Goal: Task Accomplishment & Management: Manage account settings

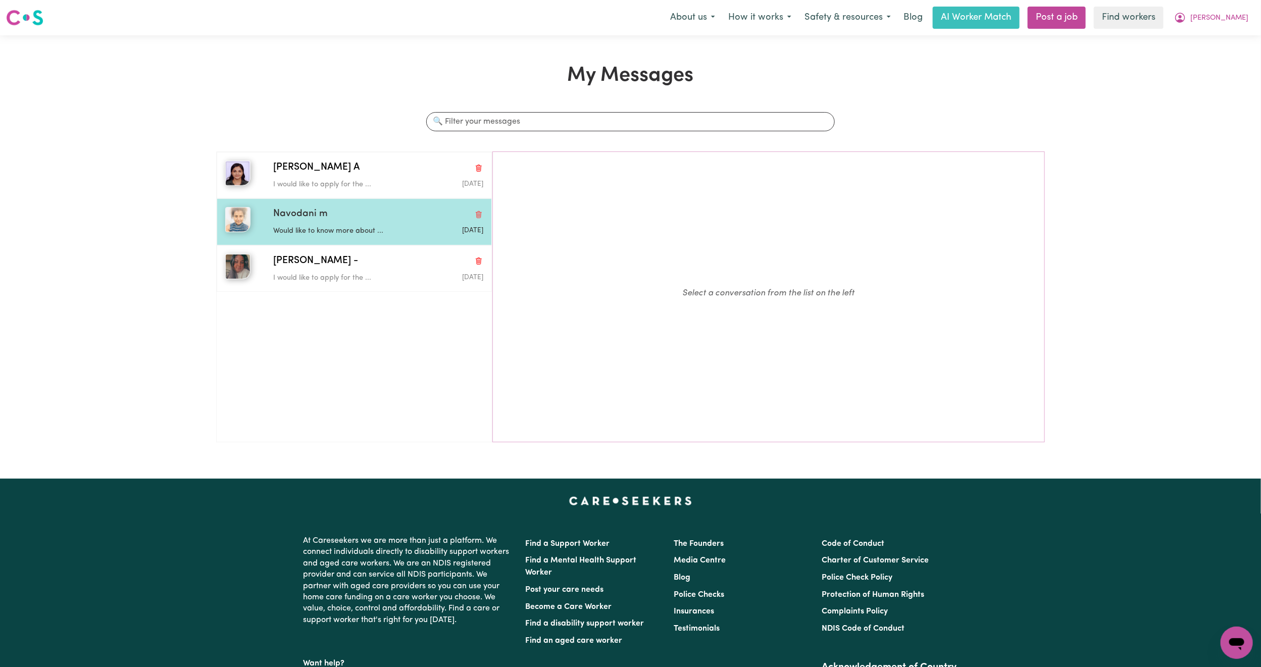
click at [344, 211] on div "Navodani m" at bounding box center [378, 214] width 210 height 15
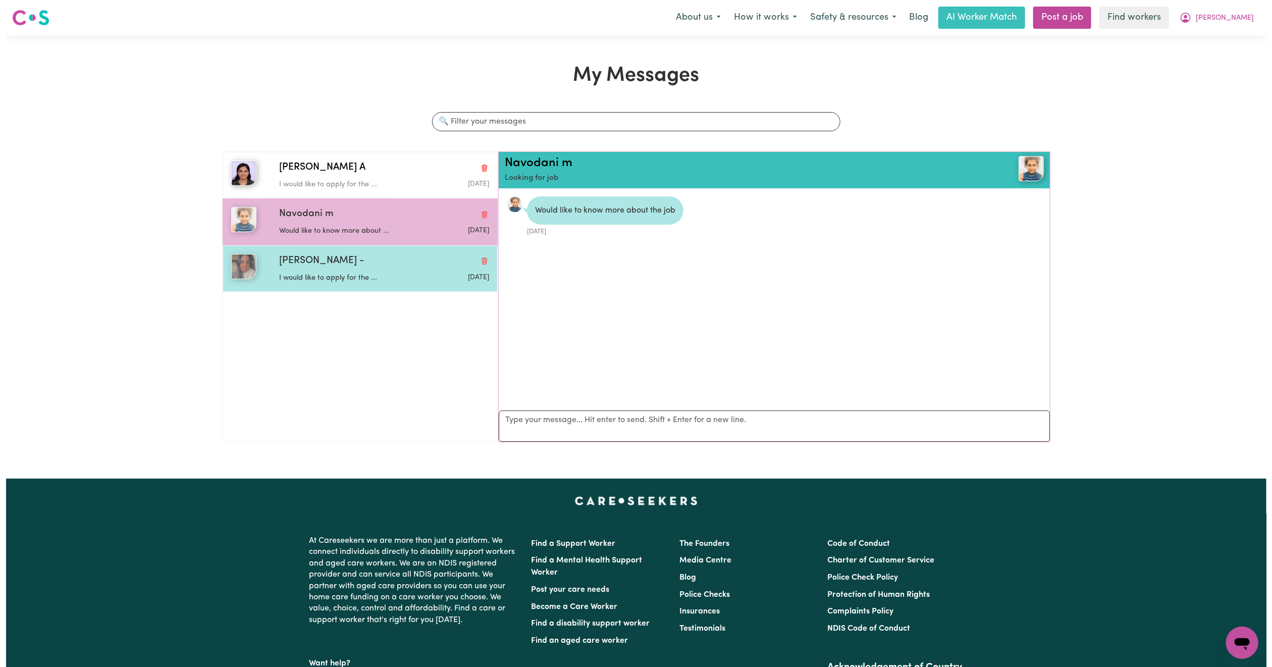
scroll to position [7, 0]
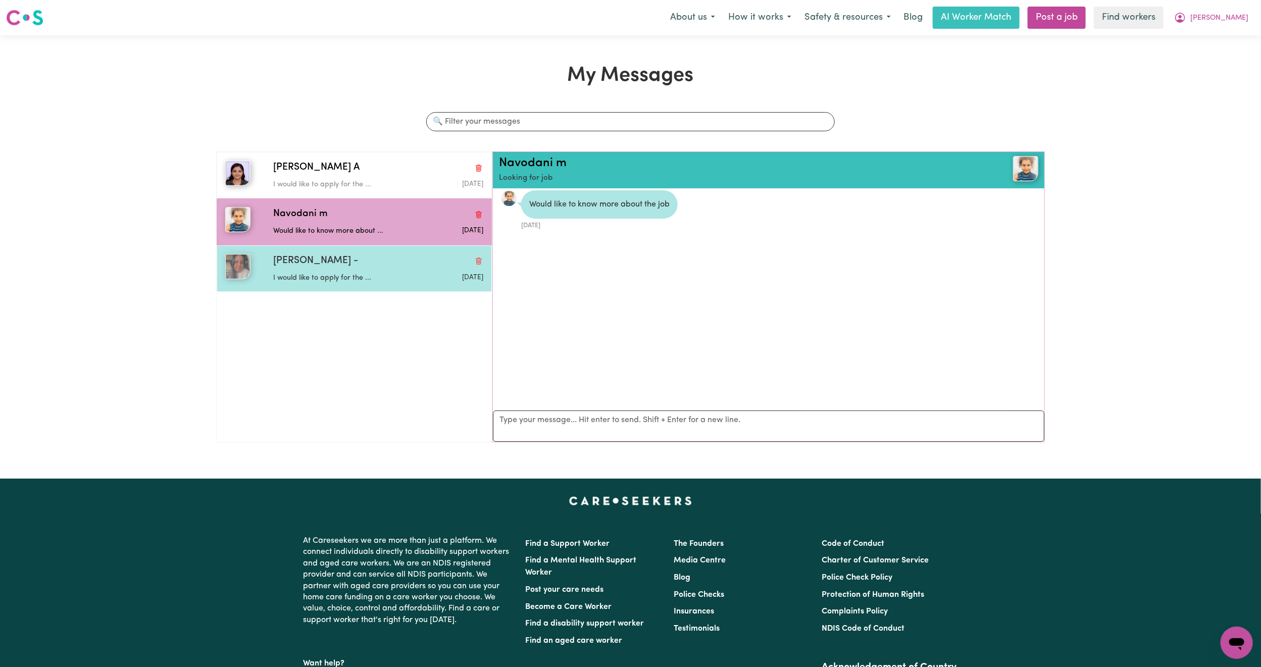
click at [338, 267] on div "Arpanpreet -" at bounding box center [378, 261] width 210 height 15
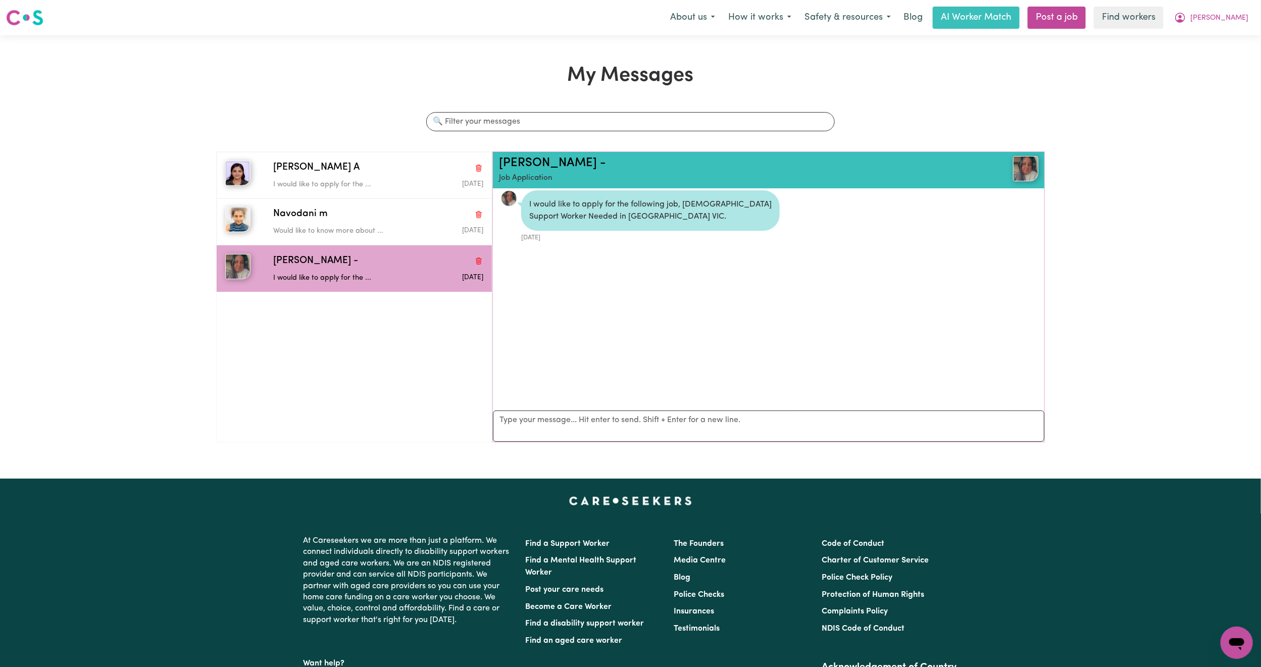
click at [597, 217] on div "I would like to apply for the following job, Female Support Worker Needed in MU…" at bounding box center [650, 210] width 258 height 40
copy div "MURRUMBEENA"
click at [530, 157] on link "Arpanpreet -" at bounding box center [552, 163] width 107 height 12
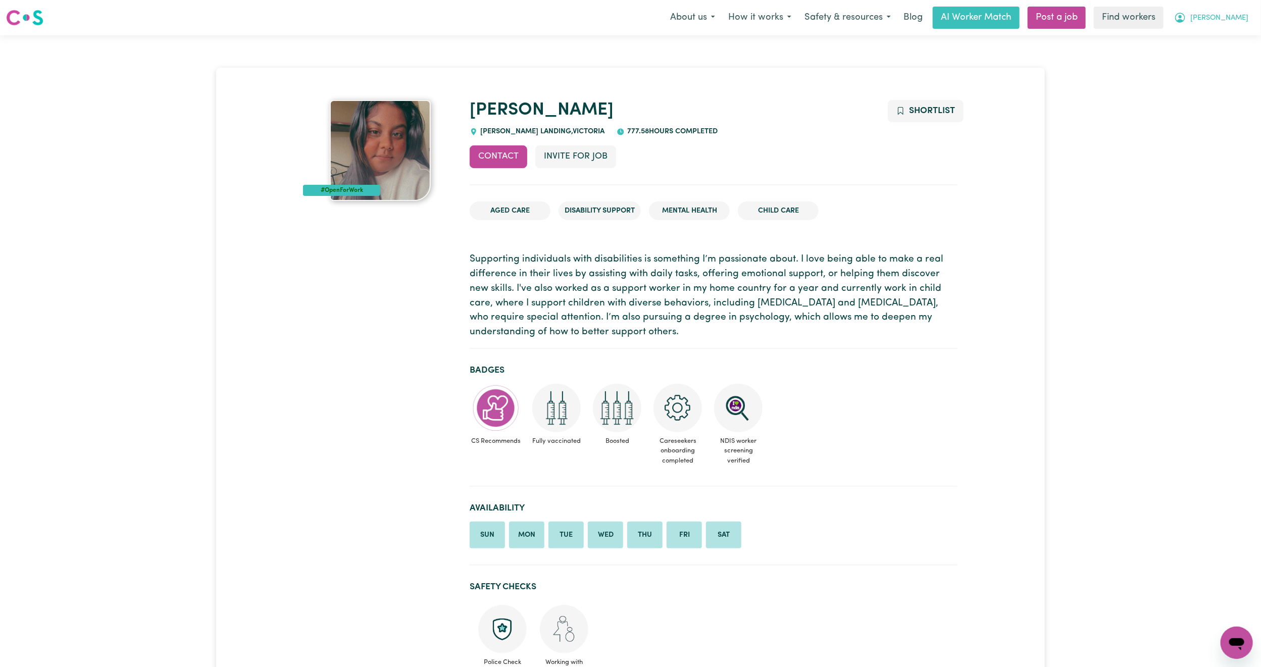
click at [1239, 21] on span "[PERSON_NAME]" at bounding box center [1219, 18] width 58 height 11
click at [1215, 57] on link "Logout" at bounding box center [1214, 57] width 80 height 19
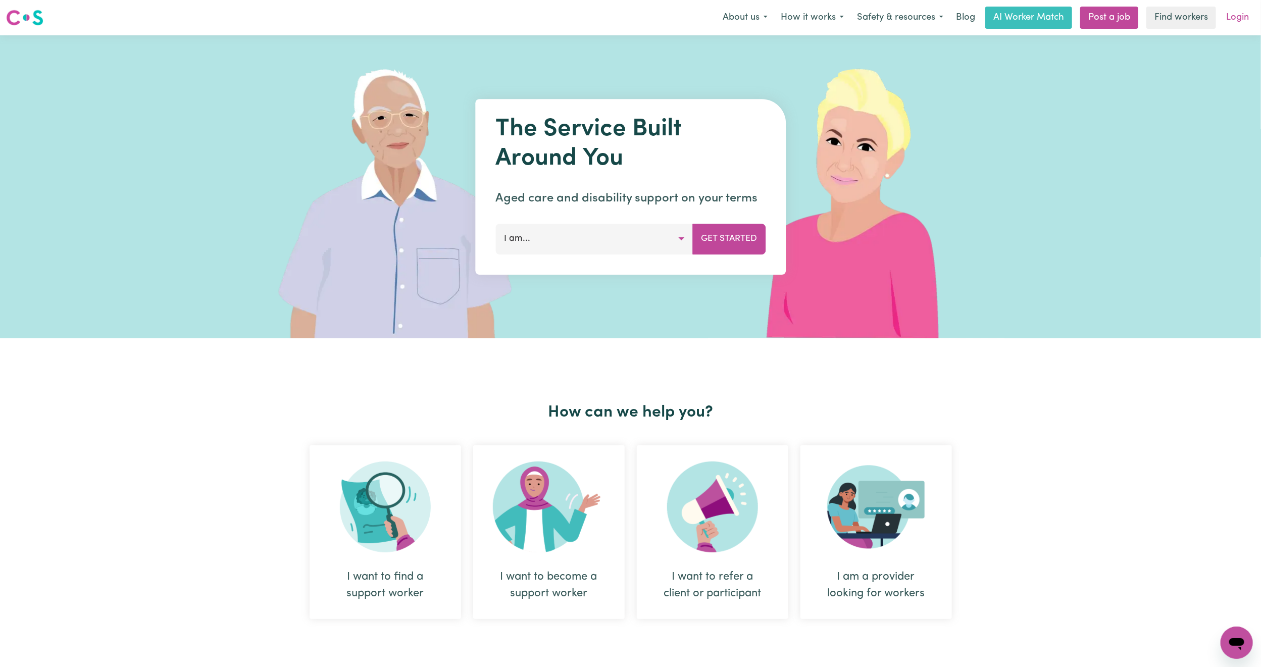
click at [1240, 14] on link "Login" at bounding box center [1237, 18] width 35 height 22
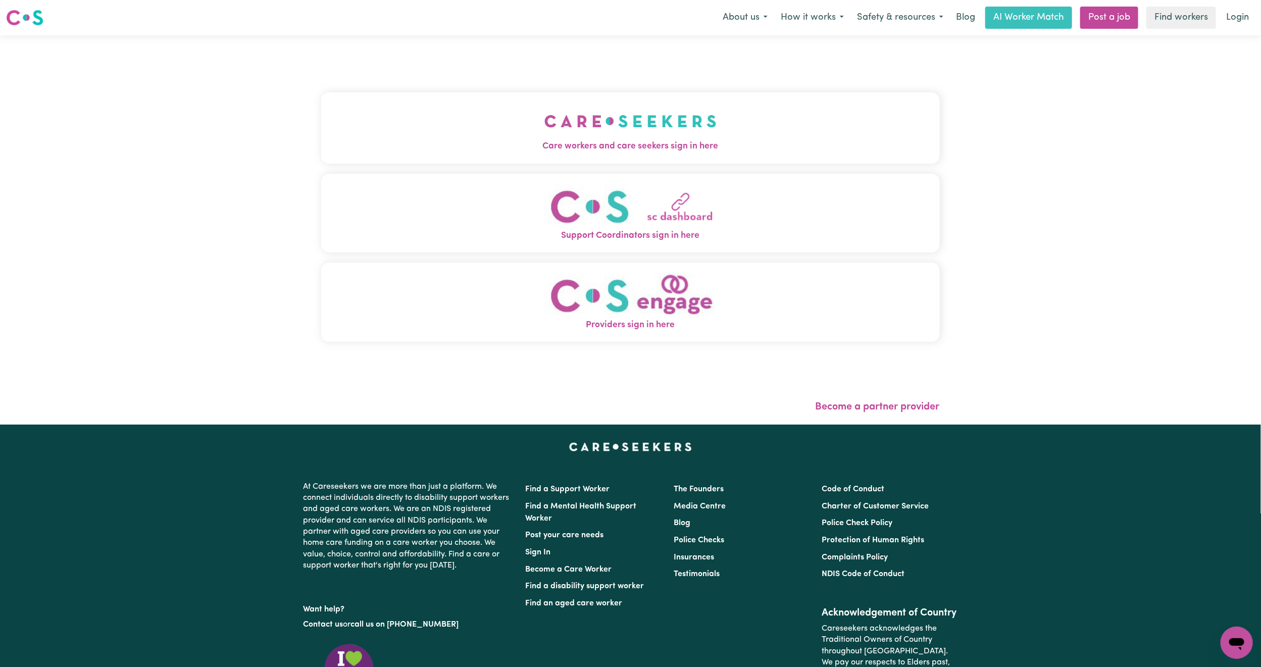
click at [569, 115] on button "Care workers and care seekers sign in here" at bounding box center [630, 127] width 618 height 71
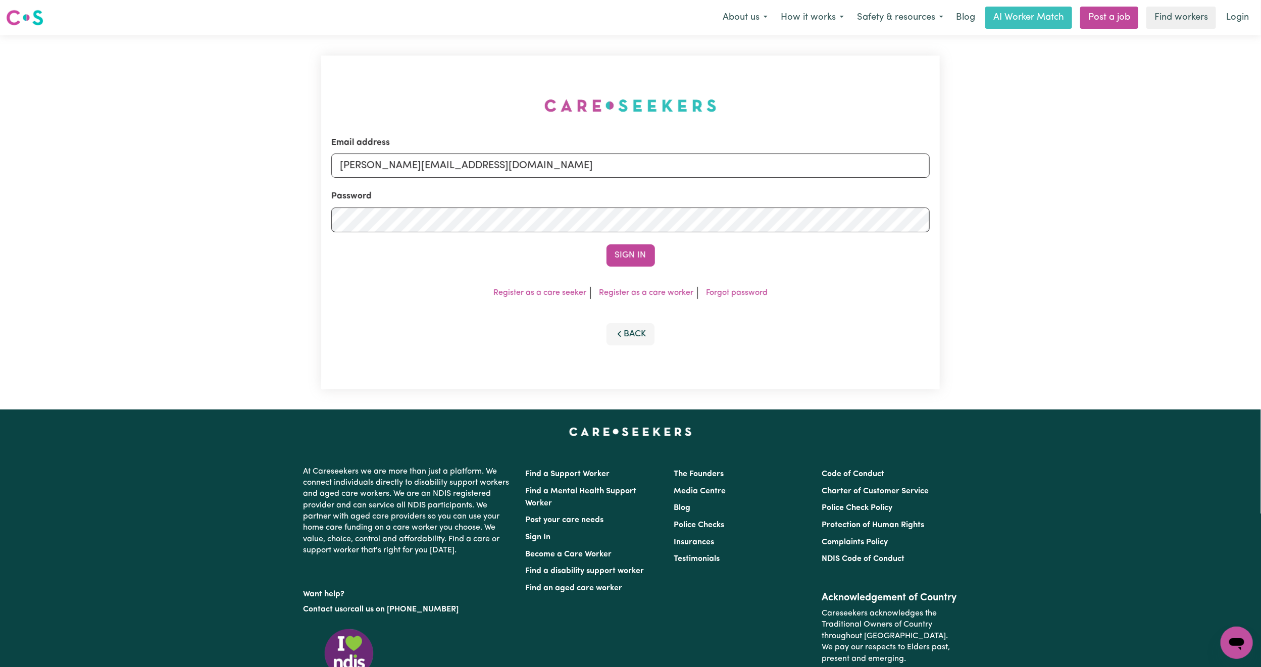
click at [462, 150] on div "Email address [PERSON_NAME][EMAIL_ADDRESS][DOMAIN_NAME]" at bounding box center [630, 156] width 598 height 41
click at [483, 156] on input "[PERSON_NAME][EMAIL_ADDRESS][DOMAIN_NAME]" at bounding box center [630, 165] width 598 height 24
drag, startPoint x: 394, startPoint y: 167, endPoint x: 707, endPoint y: 168, distance: 313.0
click at [707, 168] on input "[EMAIL_ADDRESS][PERSON_NAME][DOMAIN_NAME]" at bounding box center [630, 165] width 598 height 24
type input "superuser~[EMAIL_ADDRESS][DOMAIN_NAME]"
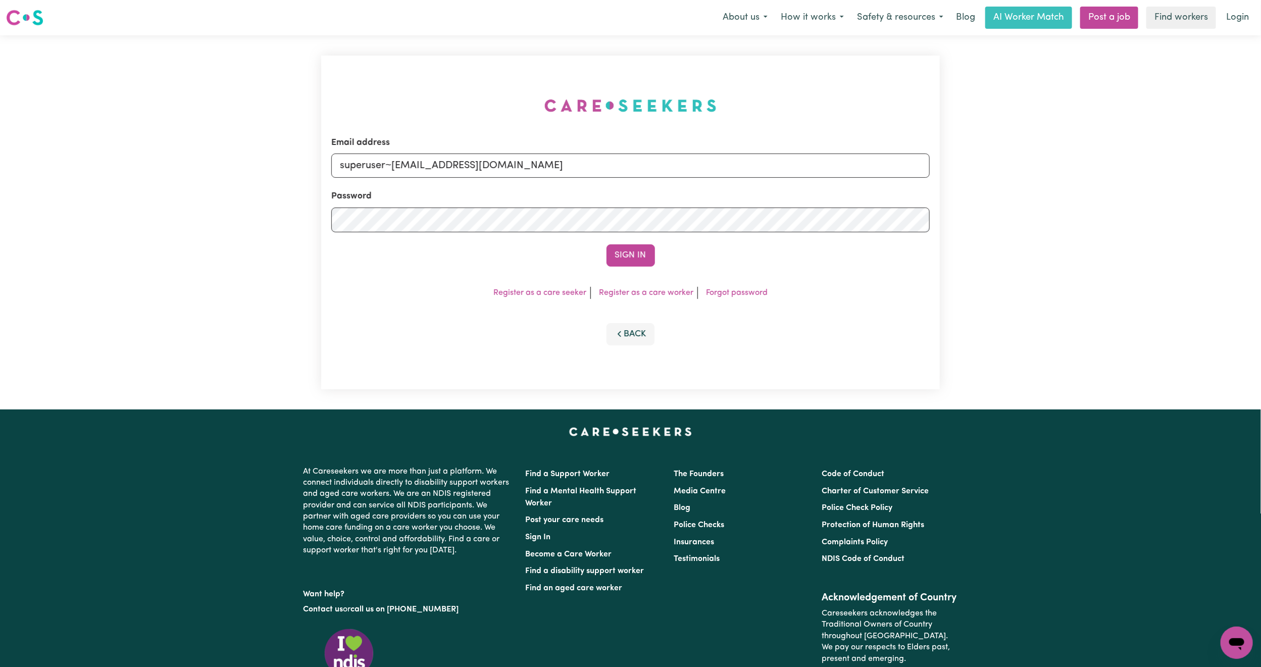
click at [606, 244] on button "Sign In" at bounding box center [630, 255] width 48 height 22
